Goal: Task Accomplishment & Management: Manage account settings

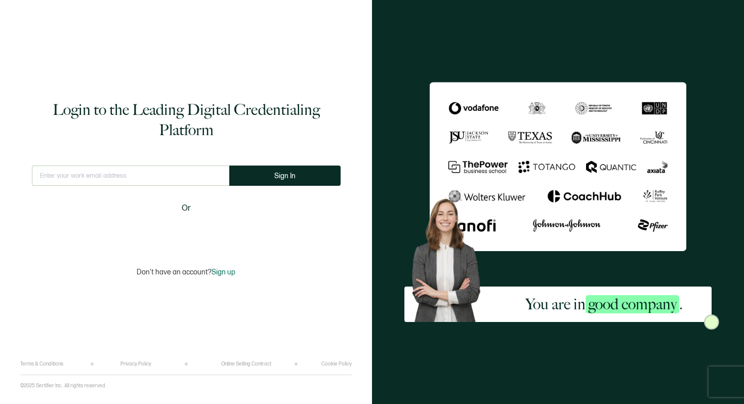
type input "[PERSON_NAME][EMAIL_ADDRESS][DOMAIN_NAME]"
click at [276, 182] on button "Sign In" at bounding box center [288, 175] width 111 height 20
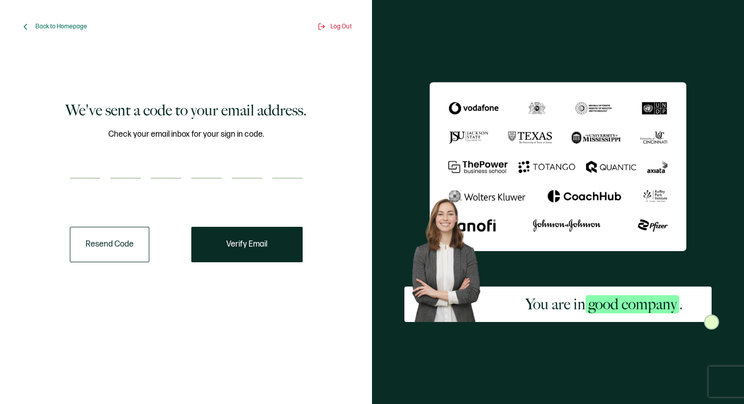
click at [84, 168] on input "number" at bounding box center [85, 168] width 30 height 20
paste input "6"
type input "6"
type input "2"
type input "1"
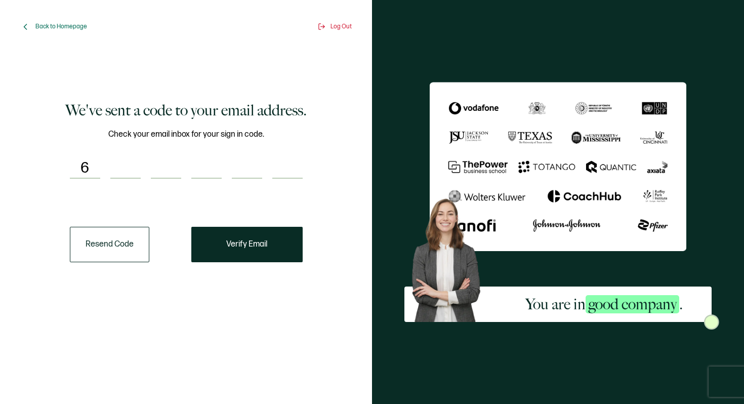
type input "4"
type input "1"
type input "8"
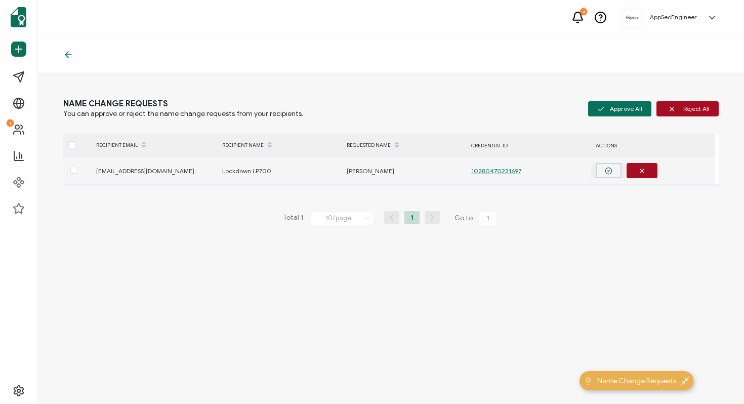
click at [611, 170] on icon "button" at bounding box center [609, 171] width 8 height 8
